Goal: Task Accomplishment & Management: Use online tool/utility

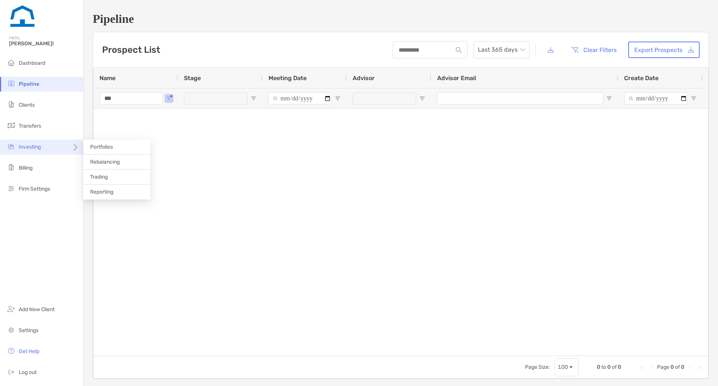
click at [58, 145] on div "Investing" at bounding box center [41, 147] width 83 height 15
click at [108, 163] on span "Rebalancing" at bounding box center [105, 162] width 30 height 6
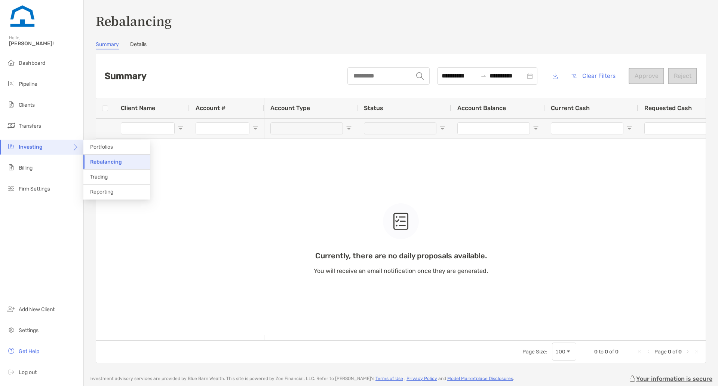
click at [103, 164] on span "Rebalancing" at bounding box center [106, 162] width 32 height 6
click at [20, 101] on li "Clients" at bounding box center [41, 105] width 83 height 15
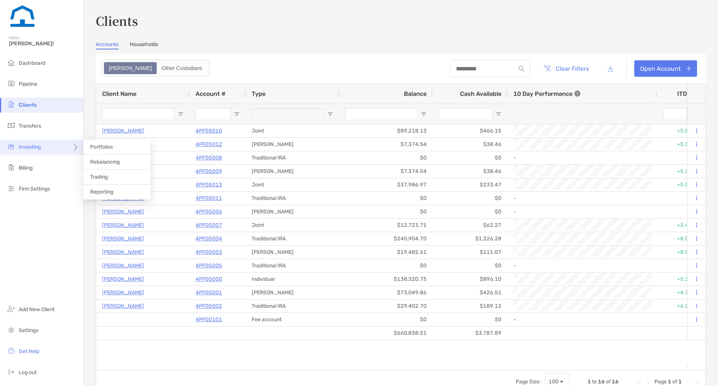
click at [42, 146] on div "Investing" at bounding box center [41, 147] width 83 height 15
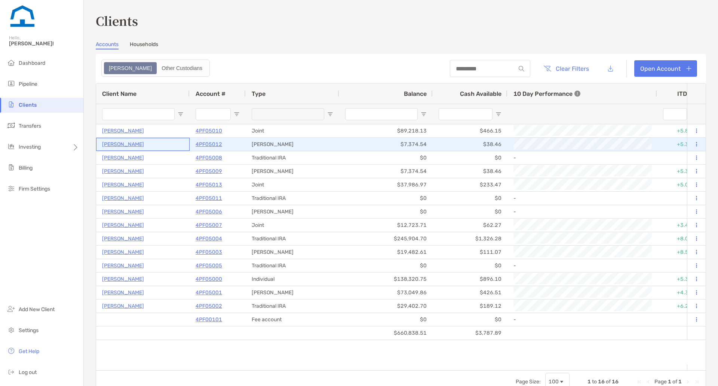
click at [101, 143] on div "Shruti Agarwal" at bounding box center [143, 144] width 94 height 13
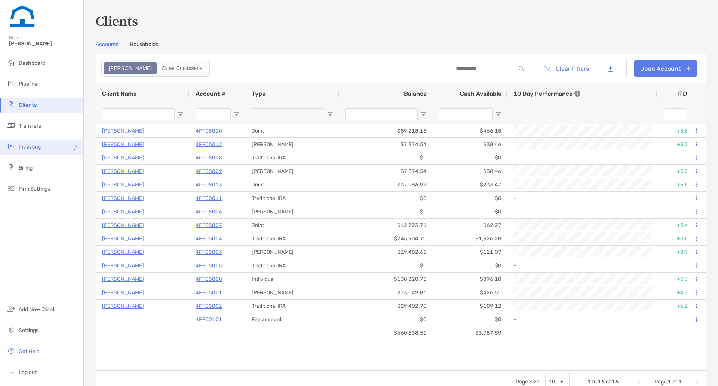
click at [77, 145] on div "Investing" at bounding box center [41, 147] width 83 height 15
click at [94, 147] on span "Portfolios" at bounding box center [101, 147] width 23 height 6
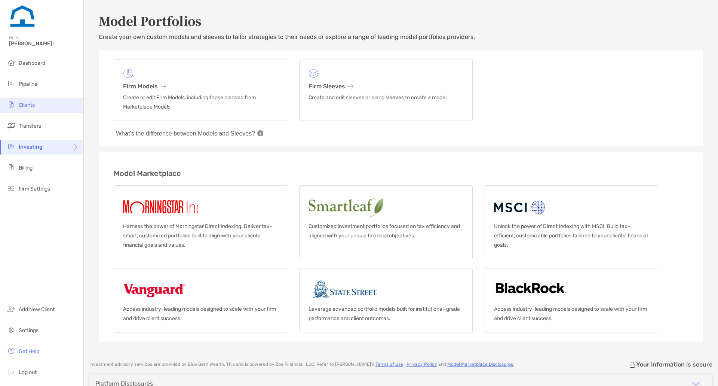
click at [39, 109] on li "Clients" at bounding box center [41, 105] width 83 height 15
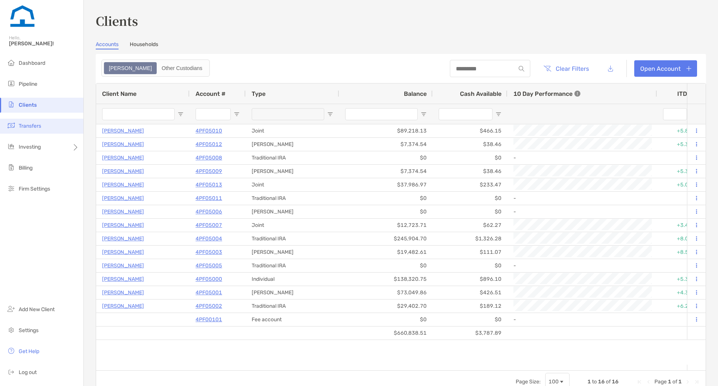
click at [56, 126] on li "Transfers" at bounding box center [41, 126] width 83 height 15
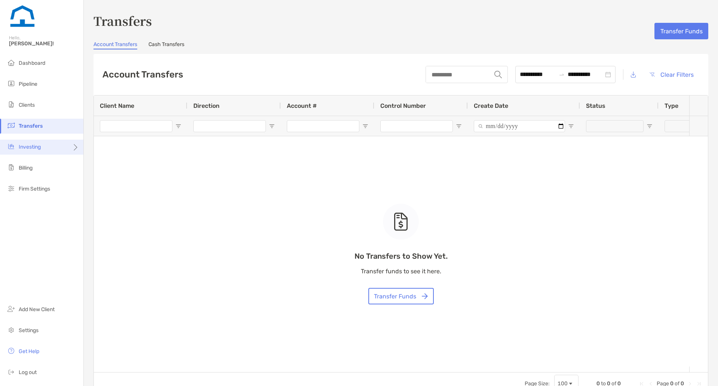
click at [60, 151] on div "Investing" at bounding box center [41, 147] width 83 height 15
click at [115, 148] on li "Portfolios" at bounding box center [116, 147] width 67 height 15
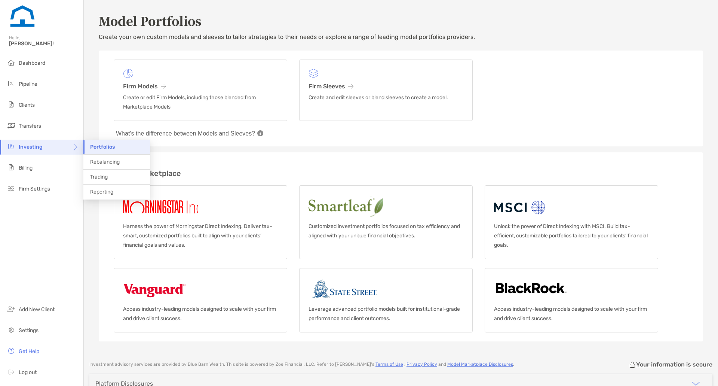
click at [75, 149] on icon at bounding box center [75, 150] width 6 height 6
click at [101, 177] on span "Trading" at bounding box center [99, 177] width 18 height 6
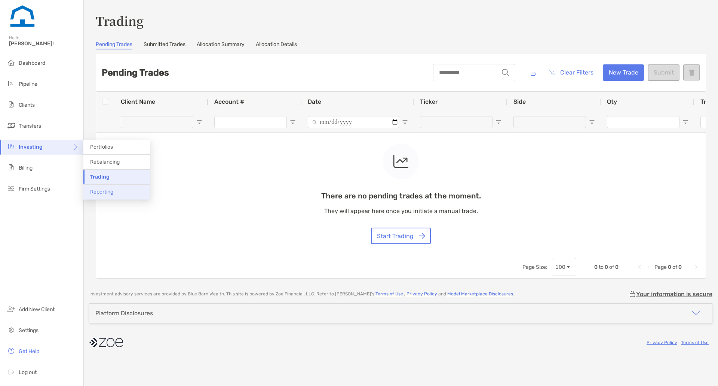
click at [103, 192] on span "Reporting" at bounding box center [101, 192] width 23 height 6
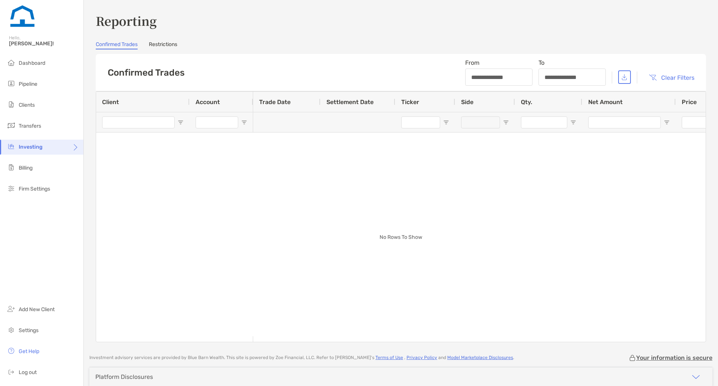
click at [86, 121] on div "**********" at bounding box center [401, 193] width 635 height 386
click at [33, 69] on li "Dashboard" at bounding box center [41, 63] width 83 height 15
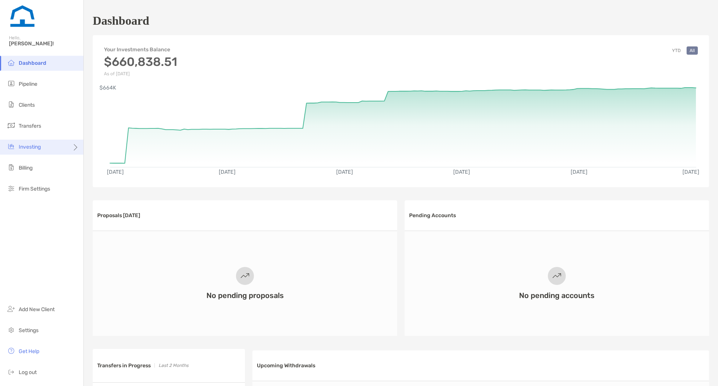
click at [34, 140] on div "Investing" at bounding box center [41, 147] width 83 height 15
click at [91, 166] on li "Rebalancing" at bounding box center [116, 162] width 67 height 15
